Goal: Task Accomplishment & Management: Manage account settings

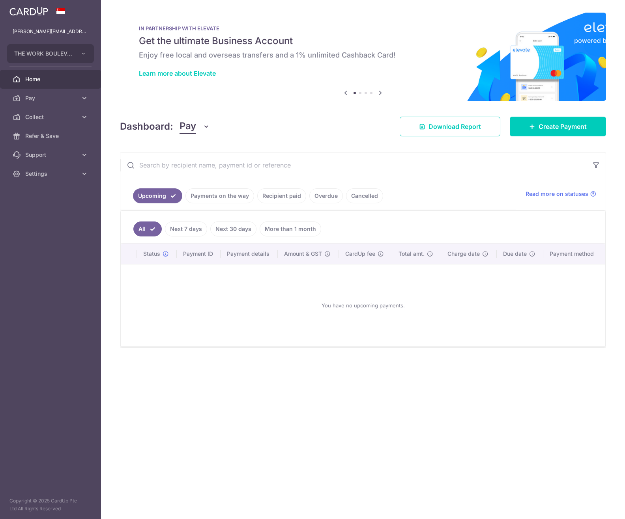
click at [64, 172] on span "Settings" at bounding box center [51, 174] width 52 height 8
click at [56, 194] on span "Account" at bounding box center [51, 193] width 52 height 8
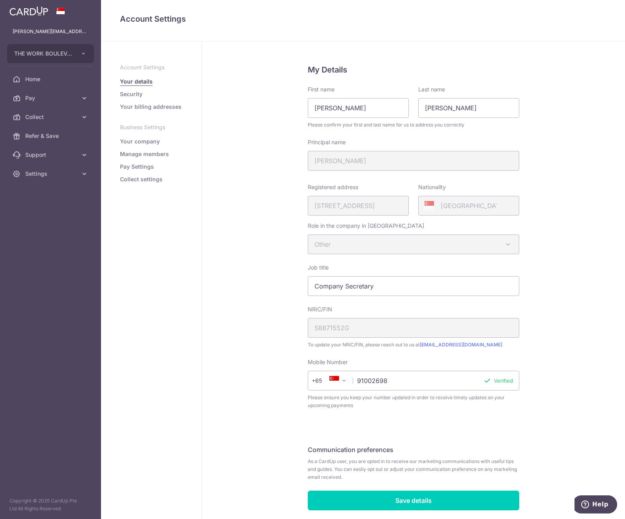
click at [142, 177] on link "Collect settings" at bounding box center [141, 179] width 43 height 8
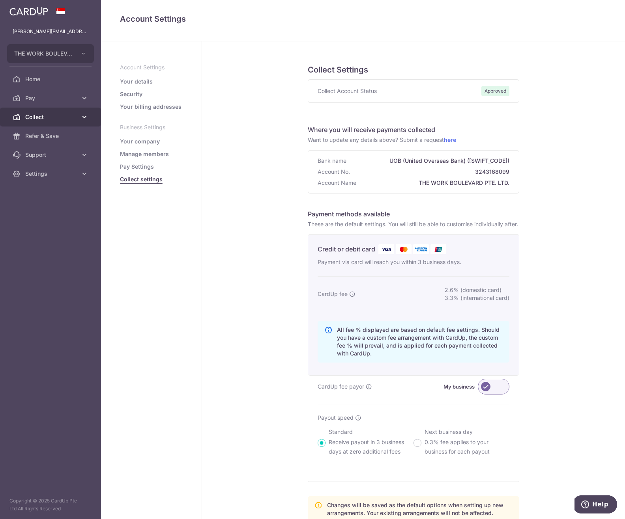
click at [52, 108] on link "Collect" at bounding box center [50, 117] width 101 height 19
click at [52, 134] on span "Dashboard" at bounding box center [51, 136] width 52 height 8
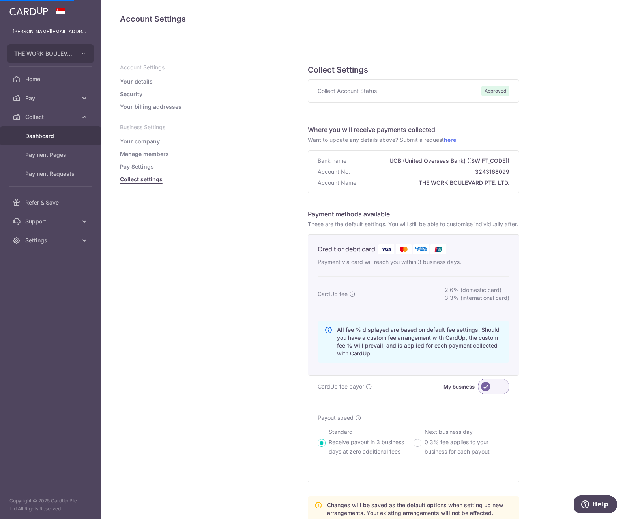
click at [52, 134] on span "Dashboard" at bounding box center [51, 136] width 52 height 8
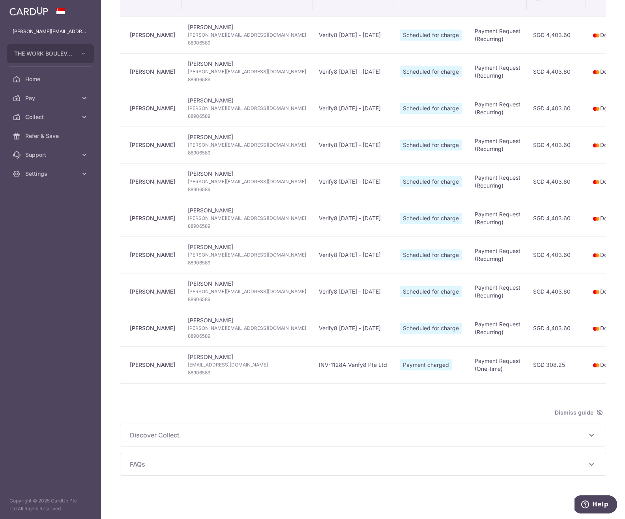
scroll to position [177, 0]
click at [393, 379] on td "Payment charged" at bounding box center [430, 365] width 75 height 37
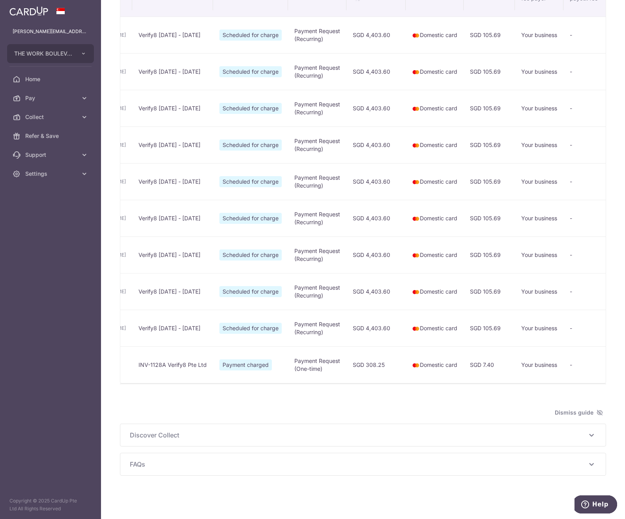
scroll to position [0, 0]
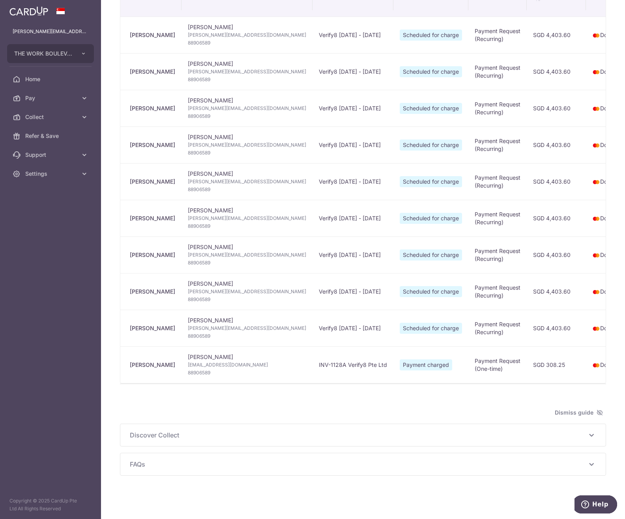
type input "[DATE]"
click at [63, 171] on span "Settings" at bounding box center [51, 174] width 52 height 8
click at [36, 209] on span "Logout" at bounding box center [51, 212] width 52 height 8
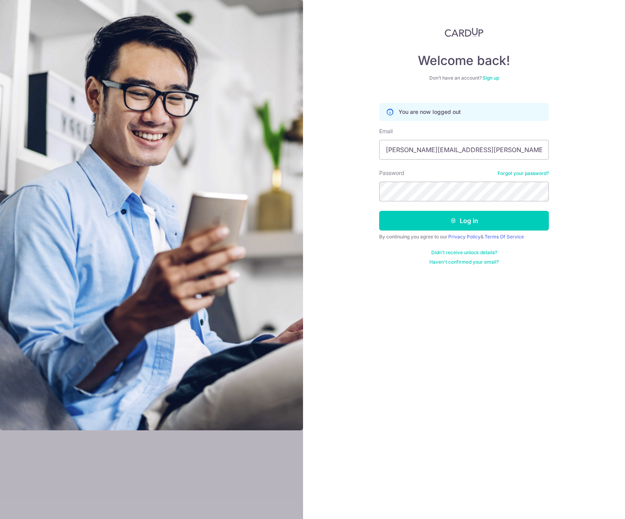
type input "[EMAIL_ADDRESS][DOMAIN_NAME]"
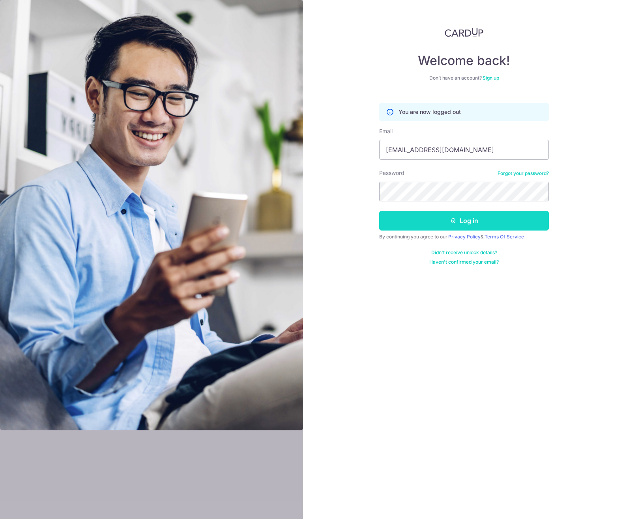
click at [503, 217] on button "Log in" at bounding box center [464, 221] width 170 height 20
